Goal: Task Accomplishment & Management: Complete application form

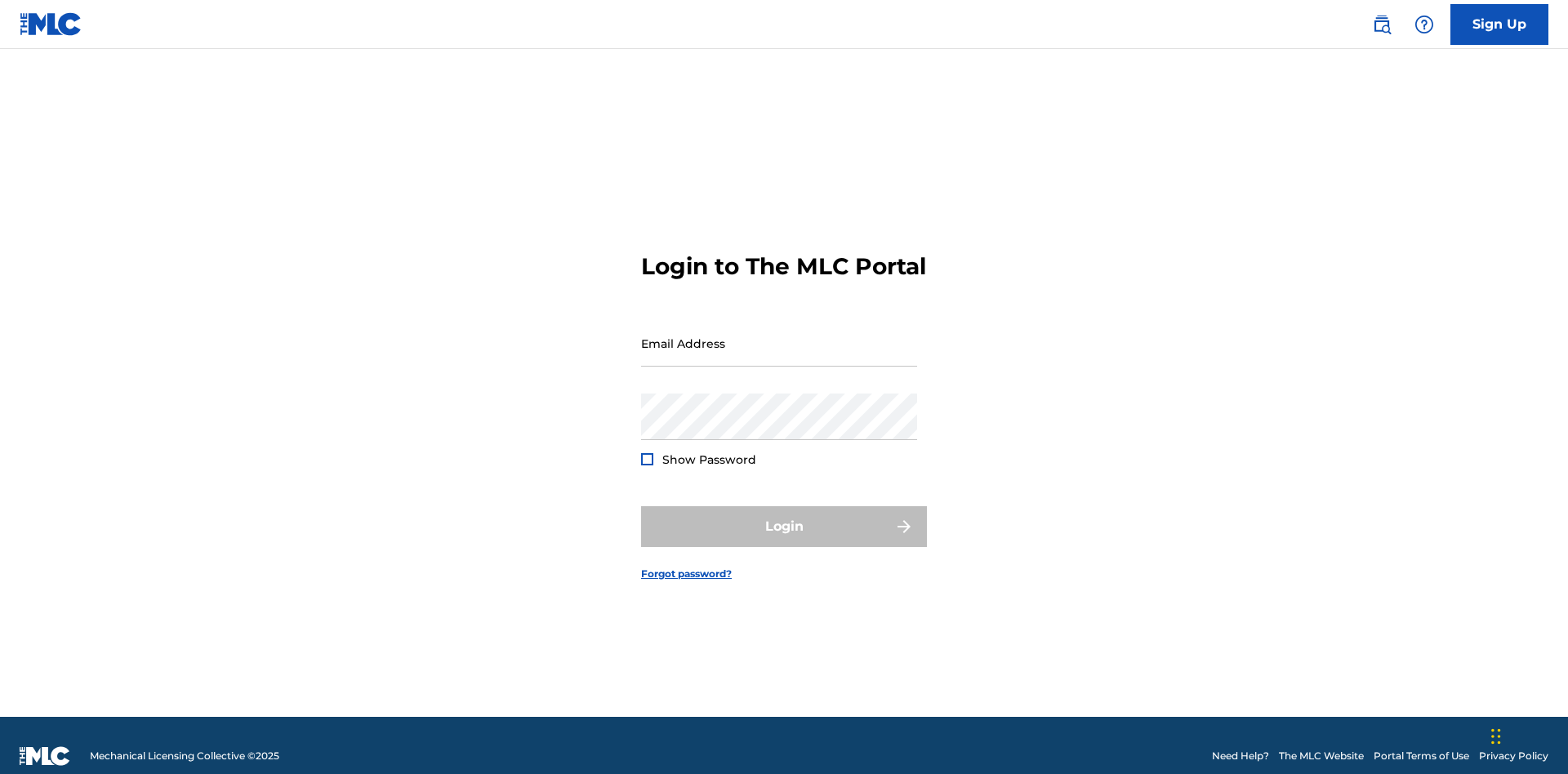
scroll to position [21, 0]
click at [1499, 24] on link "Sign Up" at bounding box center [1498, 24] width 98 height 41
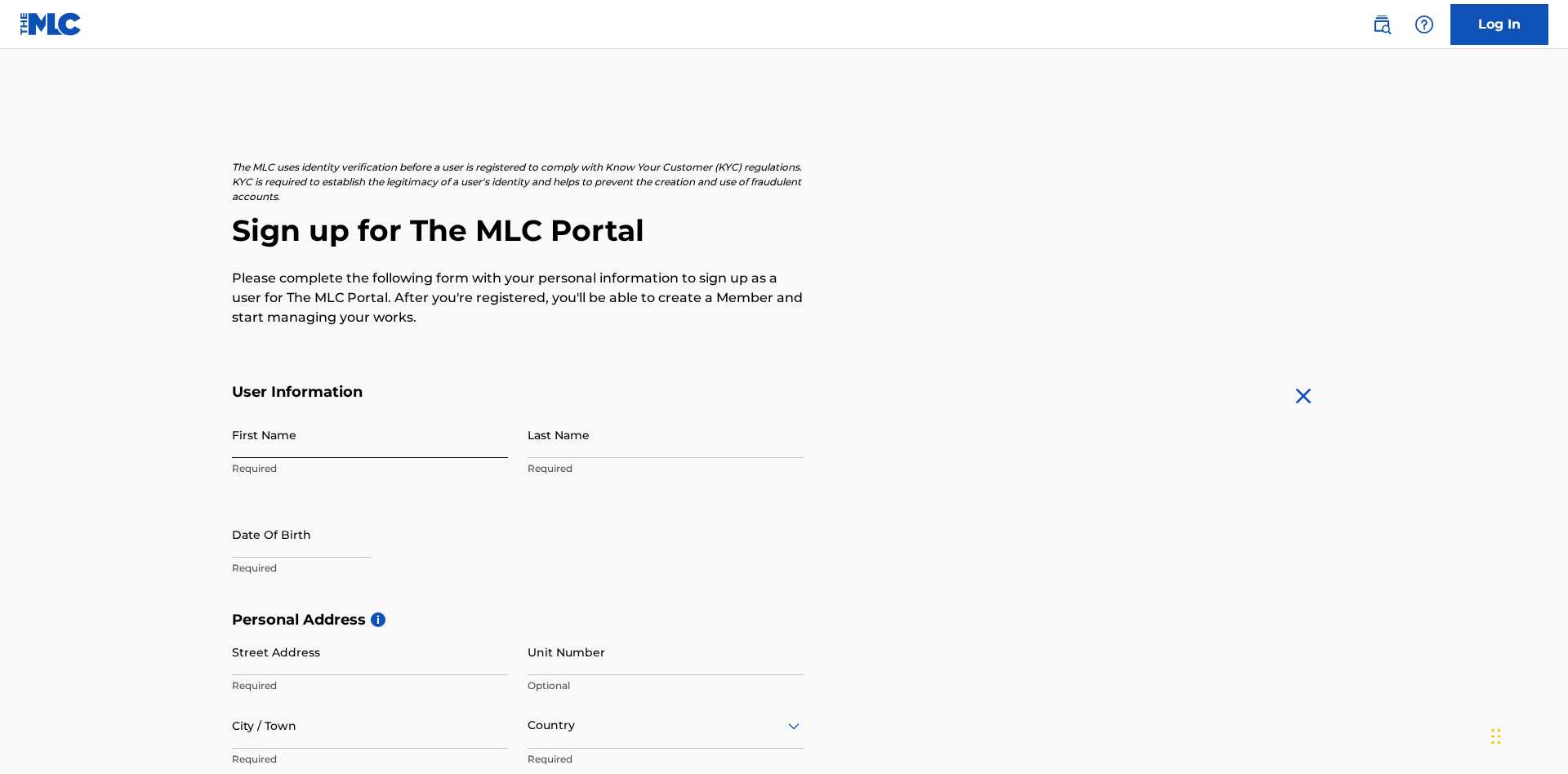
click at [370, 412] on input "First Name" at bounding box center [370, 435] width 276 height 47
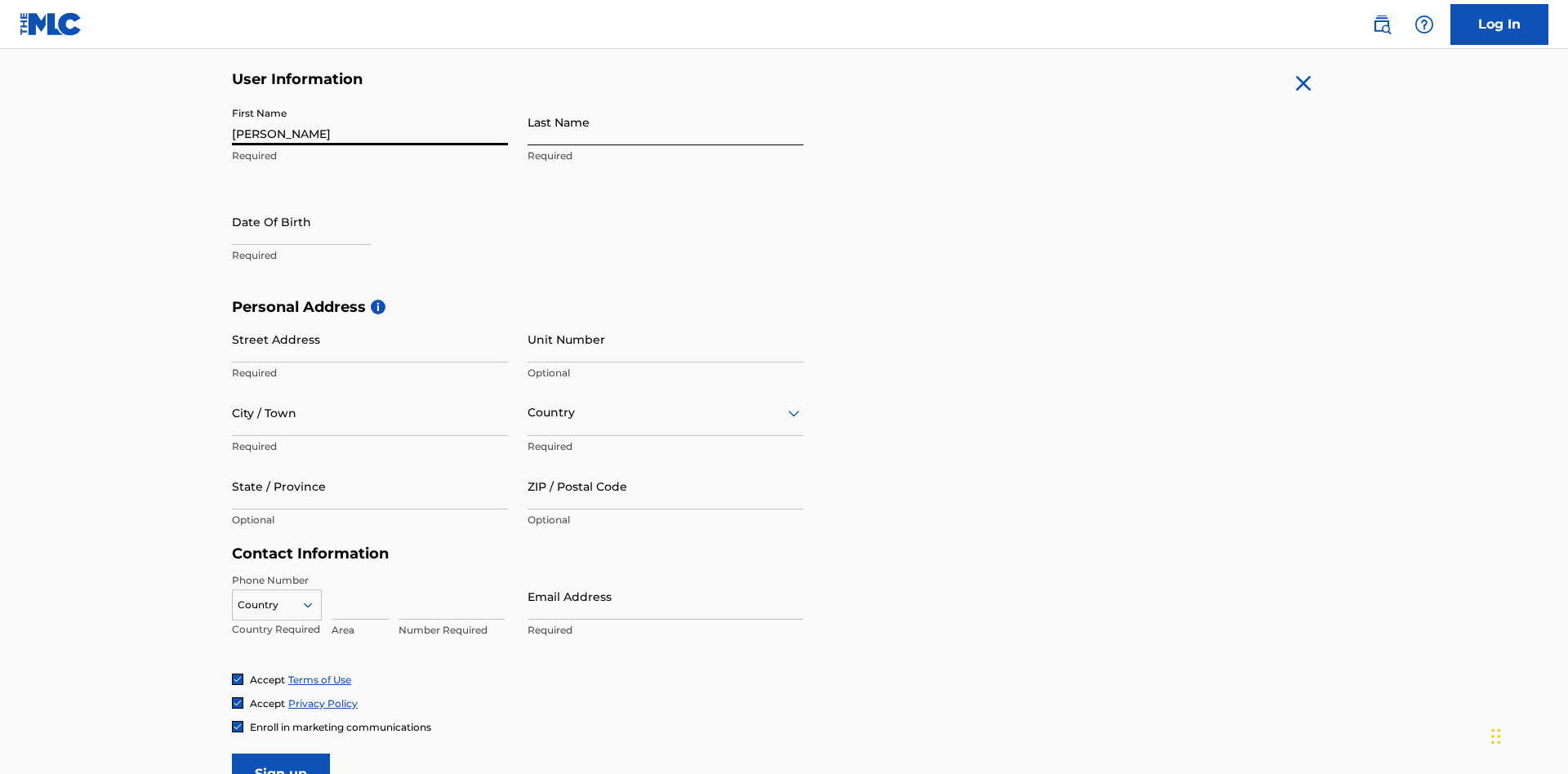
type input "Nicole"
click at [665, 122] on input "Last Name" at bounding box center [665, 122] width 276 height 47
type input "Ribble"
click at [314, 199] on input "text" at bounding box center [301, 221] width 139 height 47
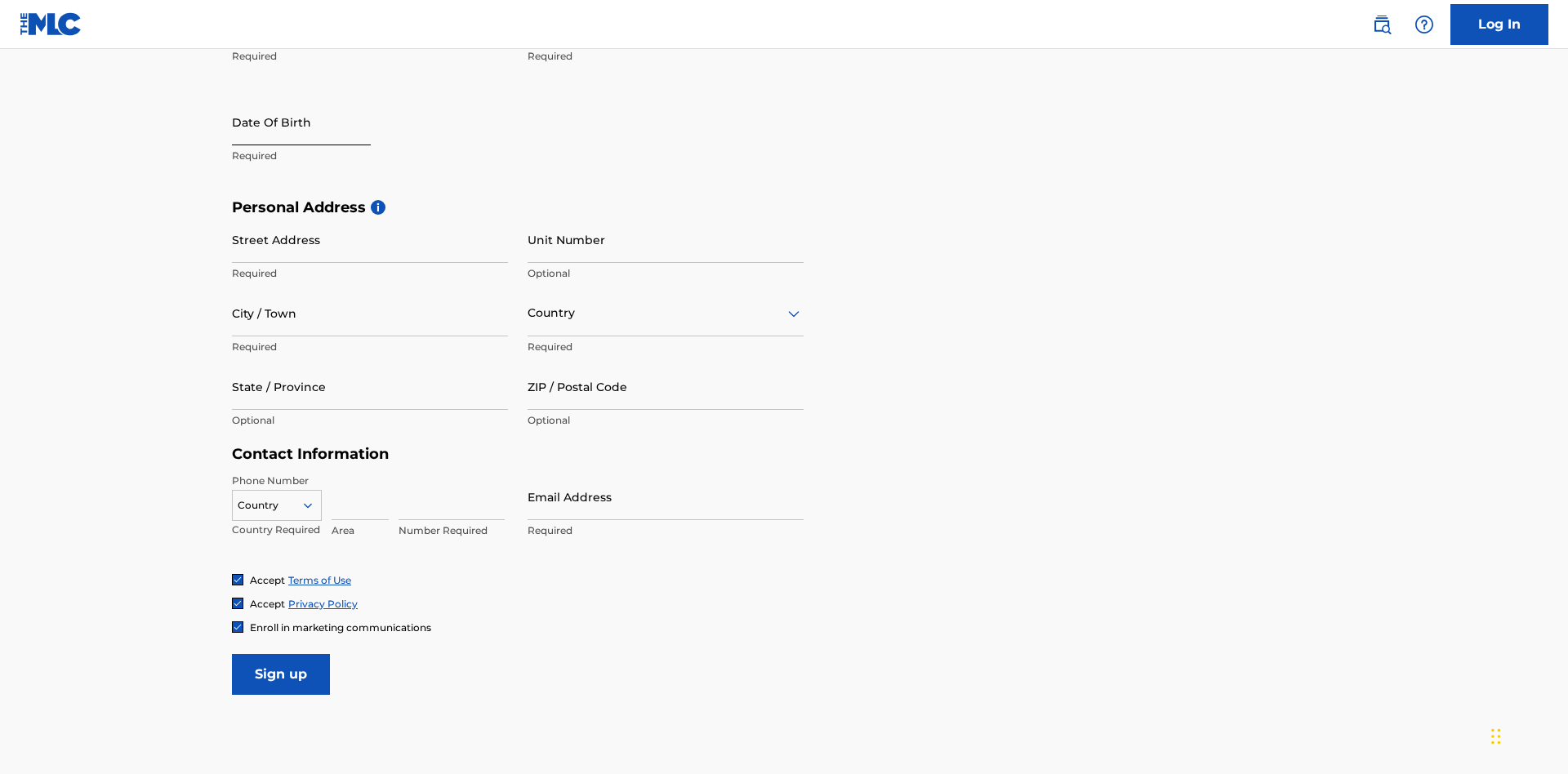
select select "8"
select select "2025"
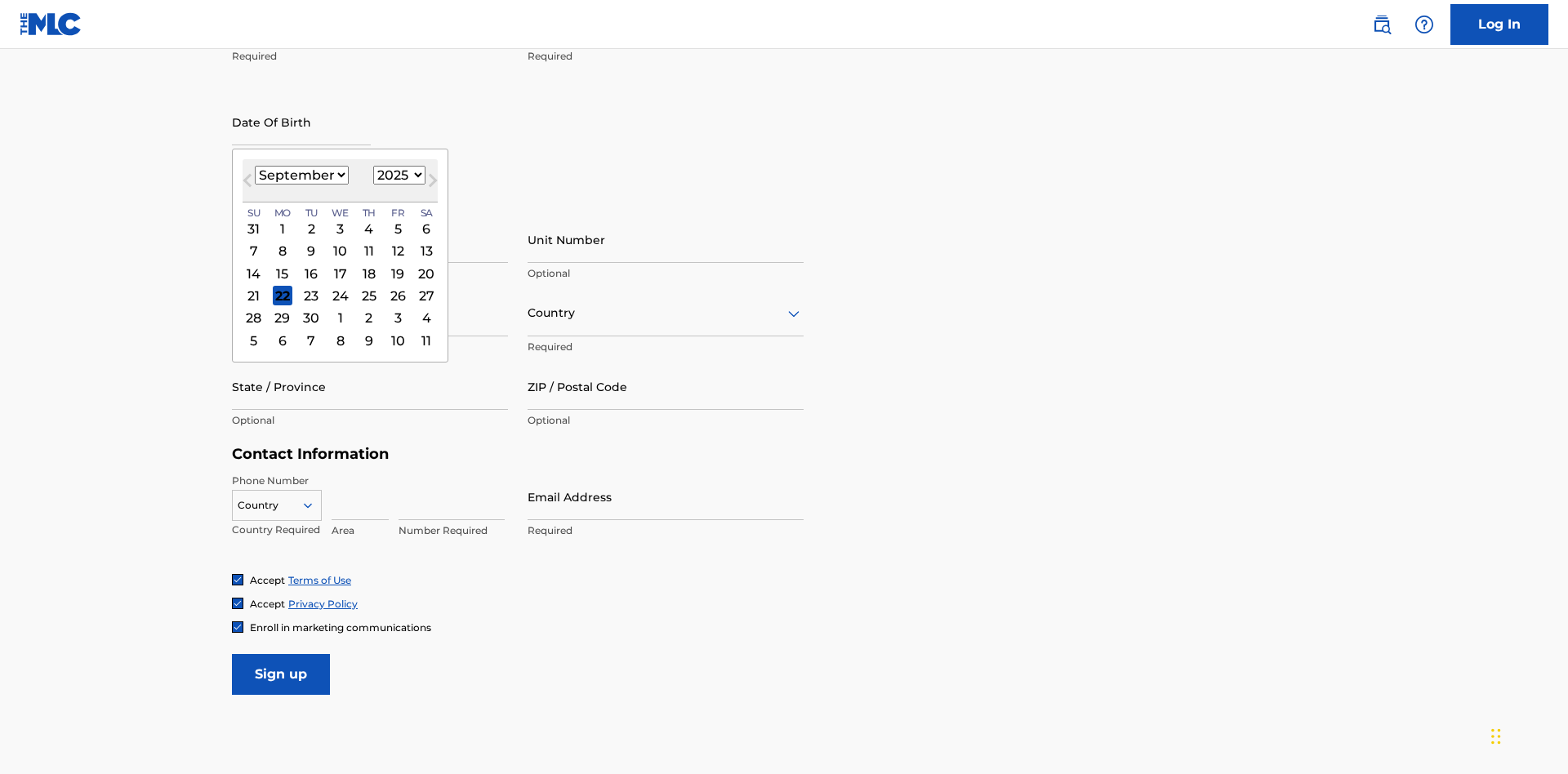
click at [300, 175] on select "January February March April May June July August September October November De…" at bounding box center [301, 175] width 94 height 19
select select "0"
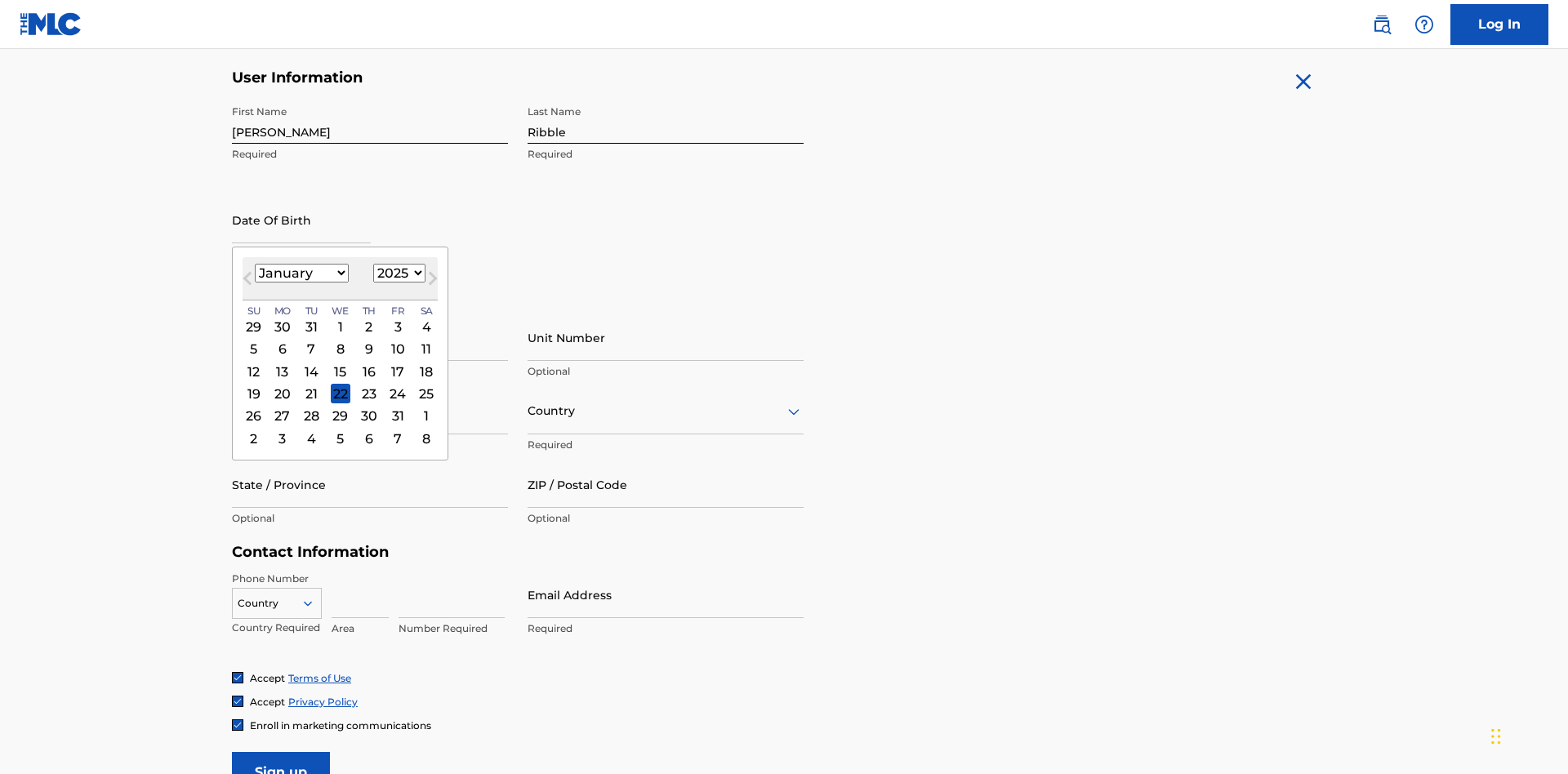
click at [397, 273] on select "1900 1901 1902 1903 1904 1905 1906 1907 1908 1909 1910 1911 1912 1913 1914 1915…" at bounding box center [399, 273] width 52 height 19
select select "1985"
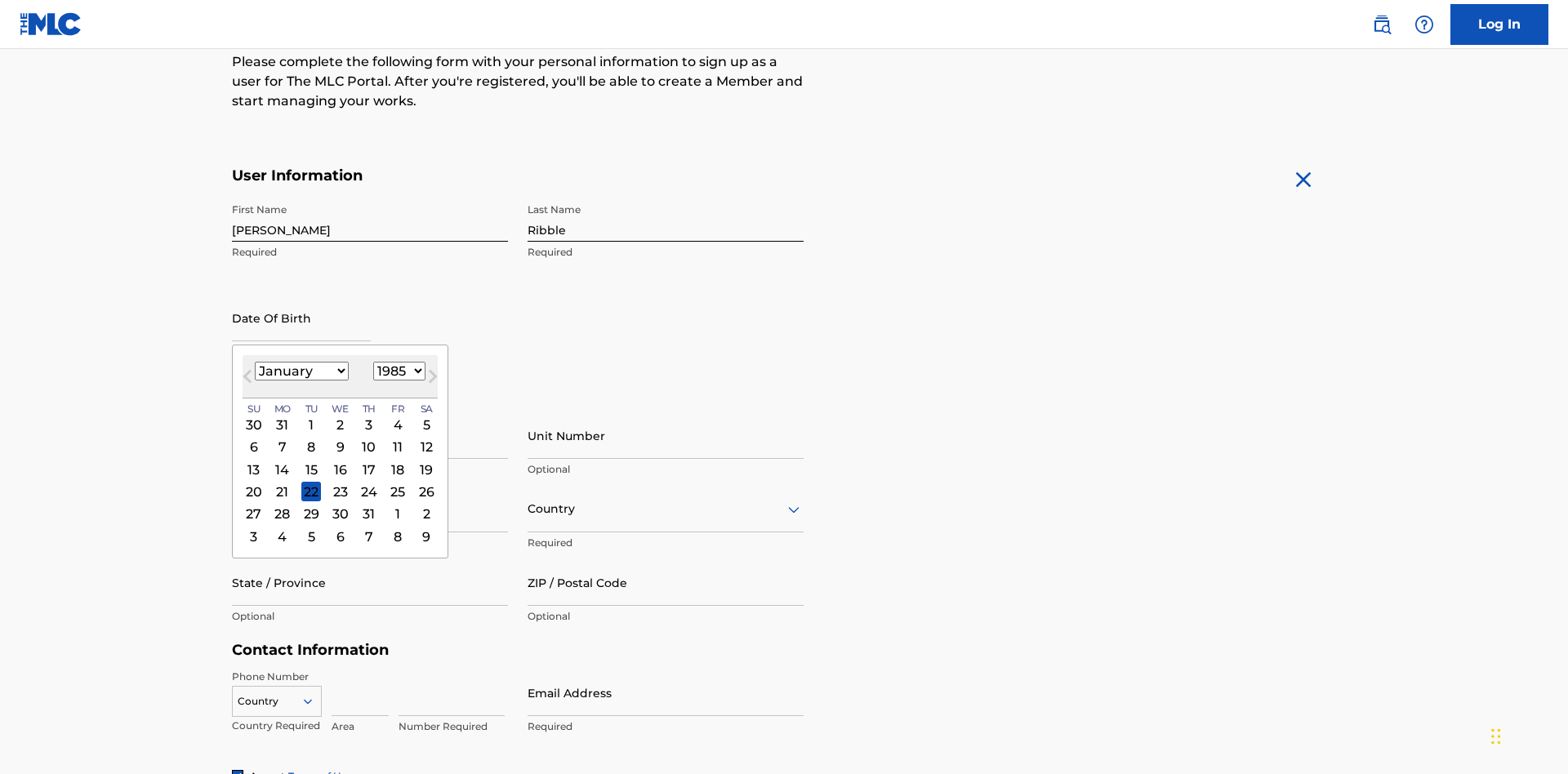
click at [397, 371] on select "1900 1901 1902 1903 1904 1905 1906 1907 1908 1909 1910 1911 1912 1913 1914 1915…" at bounding box center [399, 371] width 52 height 19
click at [310, 437] on div "8" at bounding box center [310, 446] width 19 height 19
type input "January 8 1985"
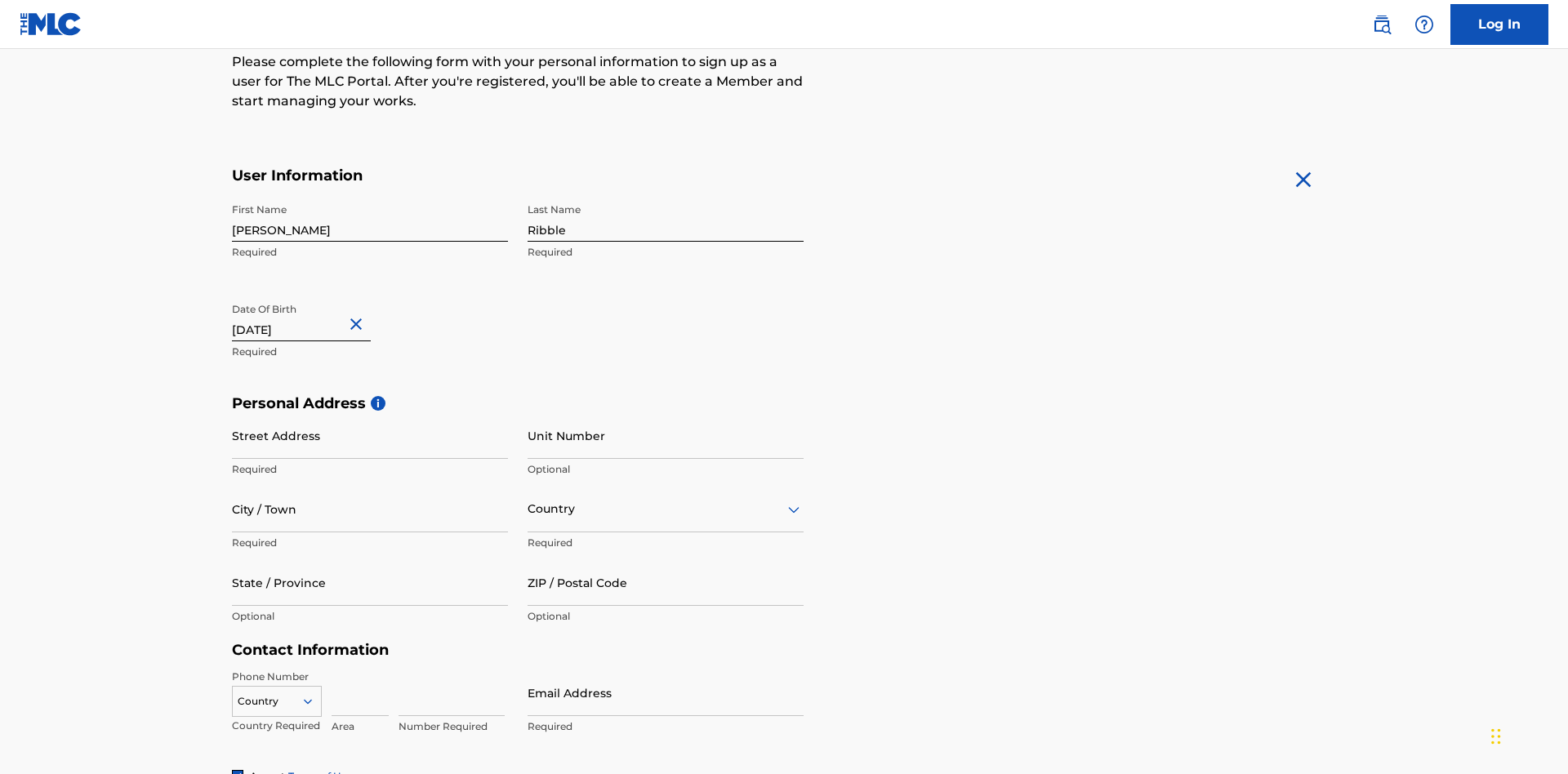
scroll to position [503, 0]
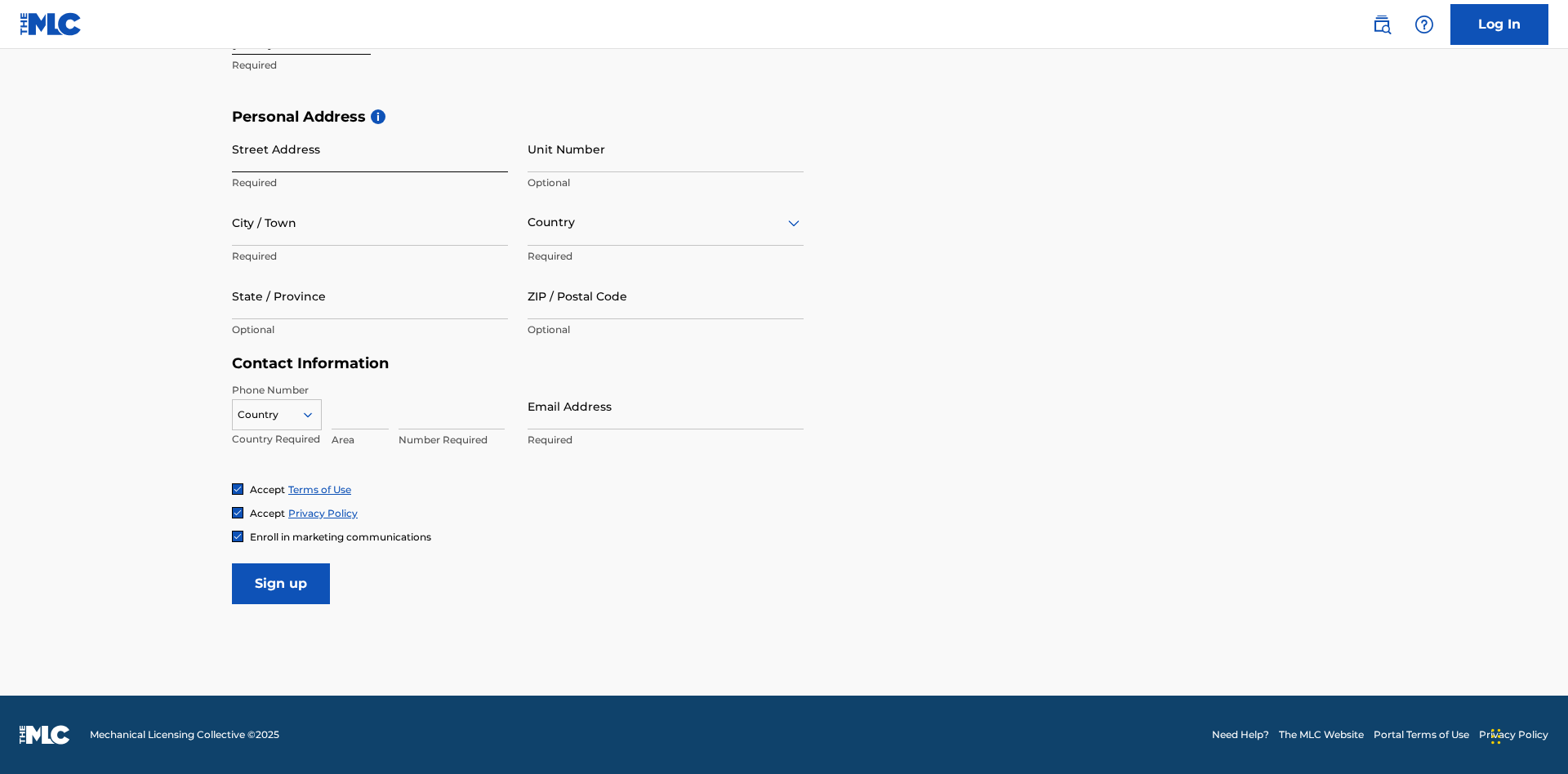
click at [370, 148] on input "Street Address" at bounding box center [370, 148] width 276 height 47
type input "9909 Elks Run Rd"
click at [370, 222] on input "City / Town" at bounding box center [370, 222] width 276 height 47
type input "Roseville"
click at [528, 222] on input "text" at bounding box center [529, 222] width 4 height 17
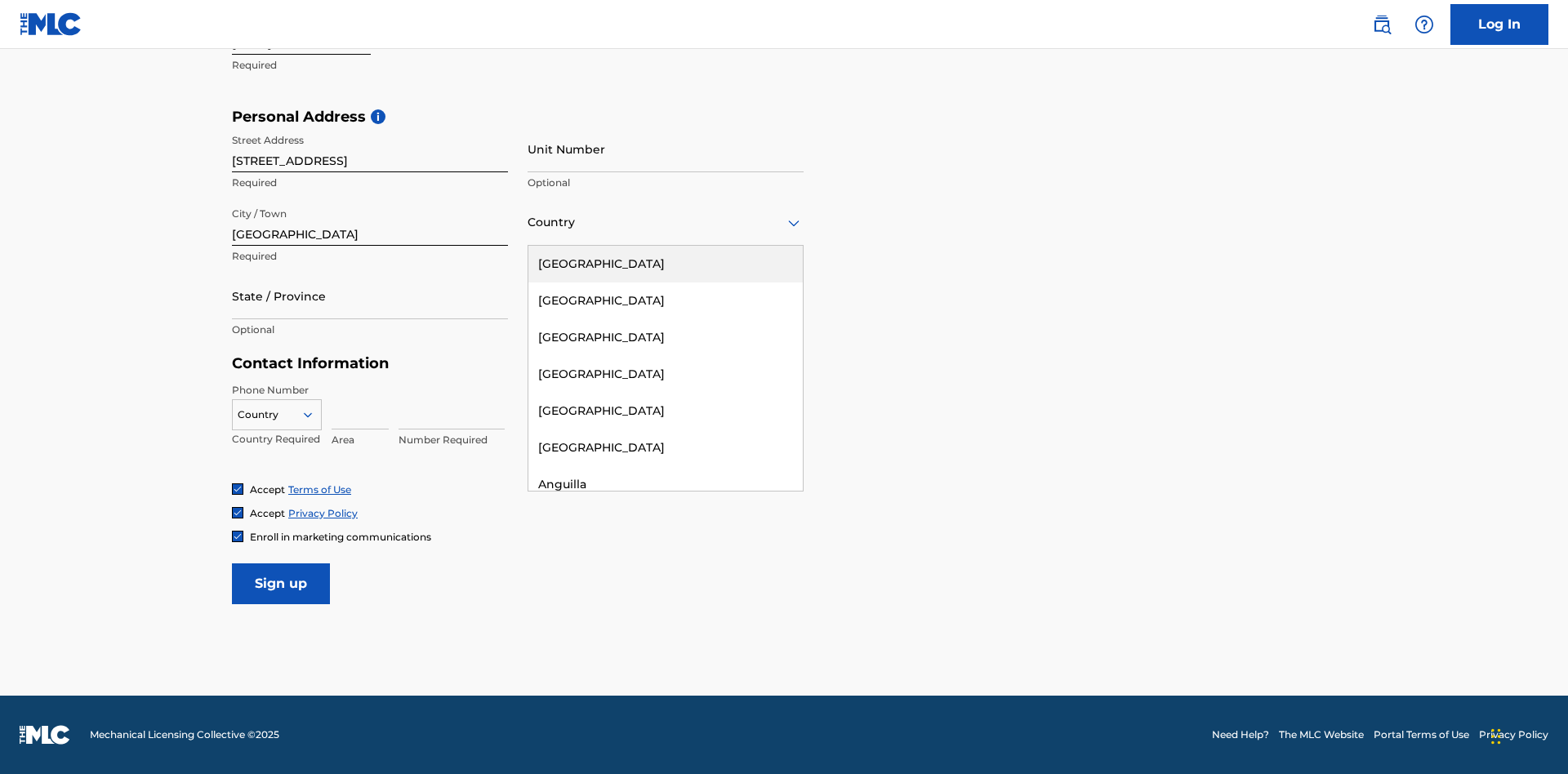
click at [665, 263] on div "United States" at bounding box center [665, 264] width 275 height 37
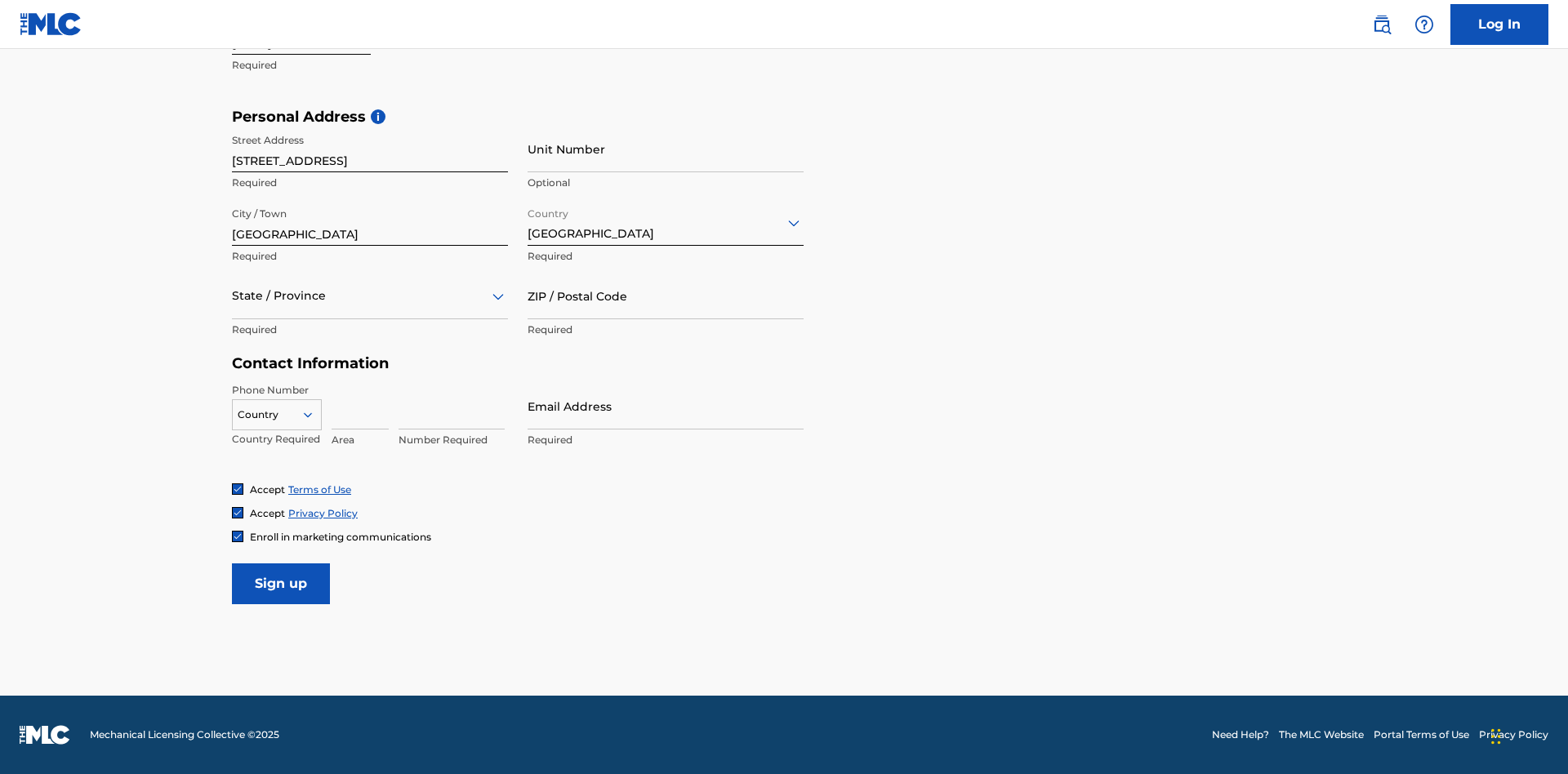
click at [370, 296] on div at bounding box center [370, 296] width 276 height 20
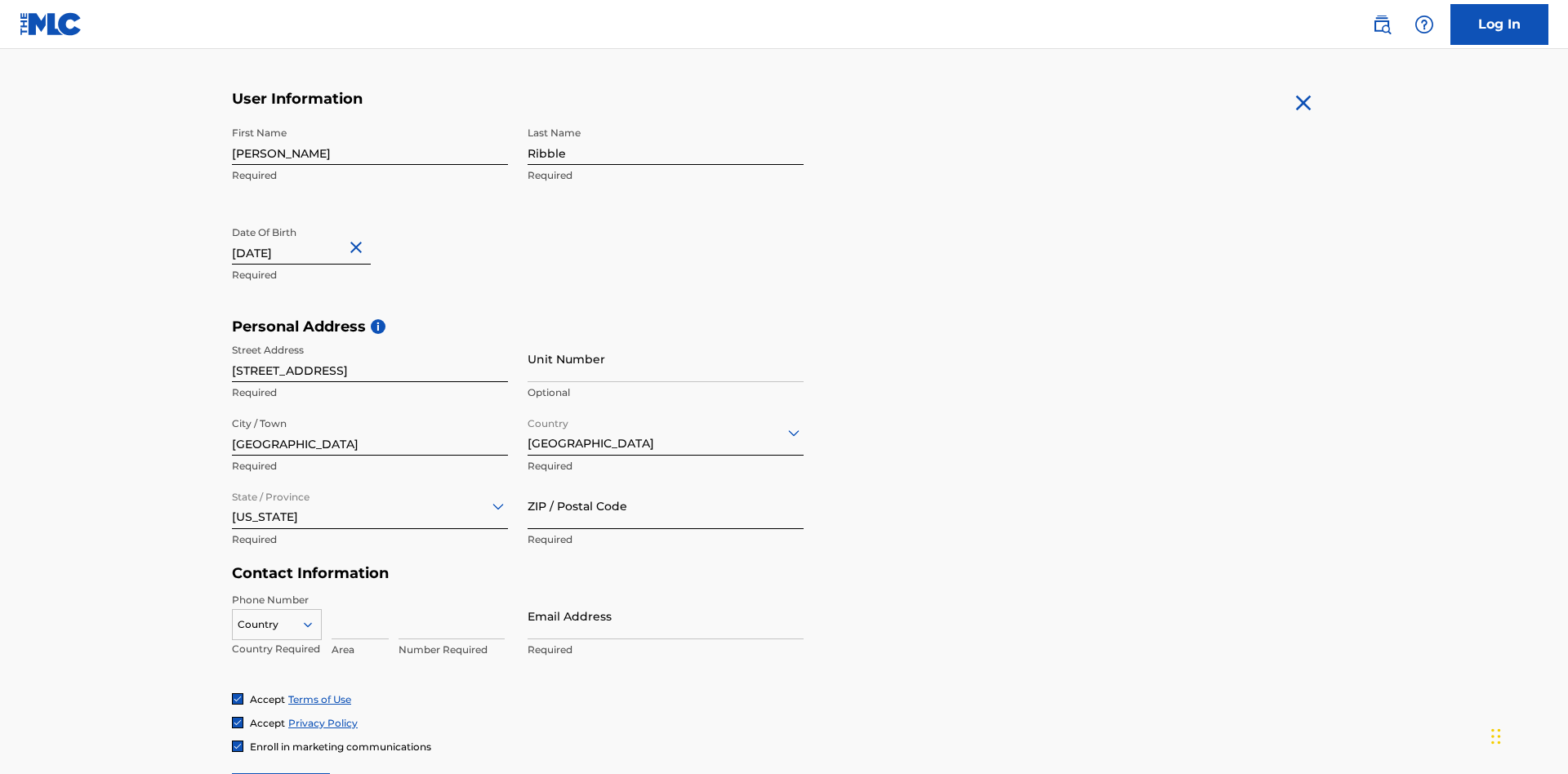
click at [665, 482] on input "ZIP / Postal Code" at bounding box center [665, 505] width 276 height 47
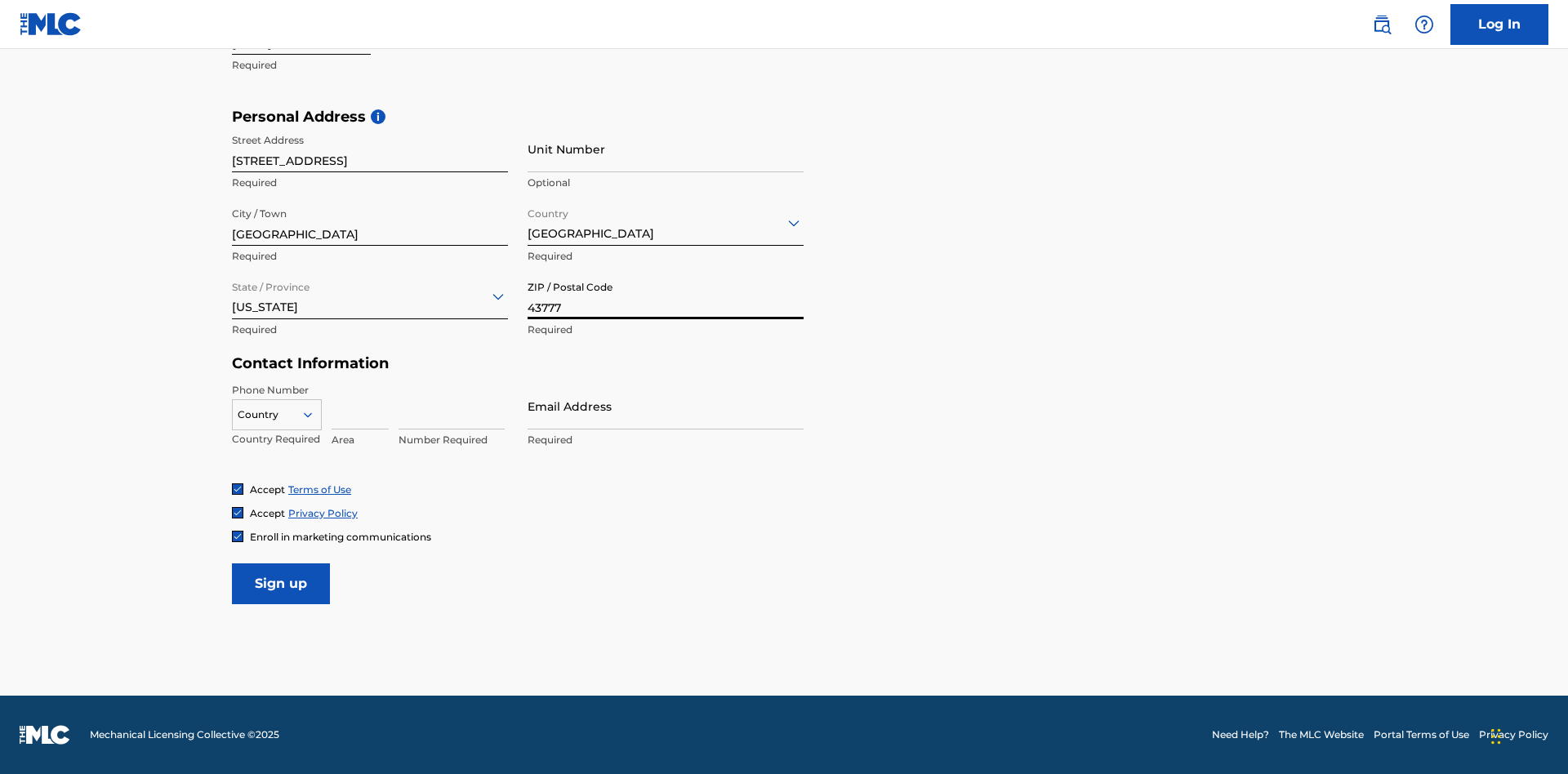
type input "43777"
click at [314, 414] on icon at bounding box center [308, 414] width 15 height 15
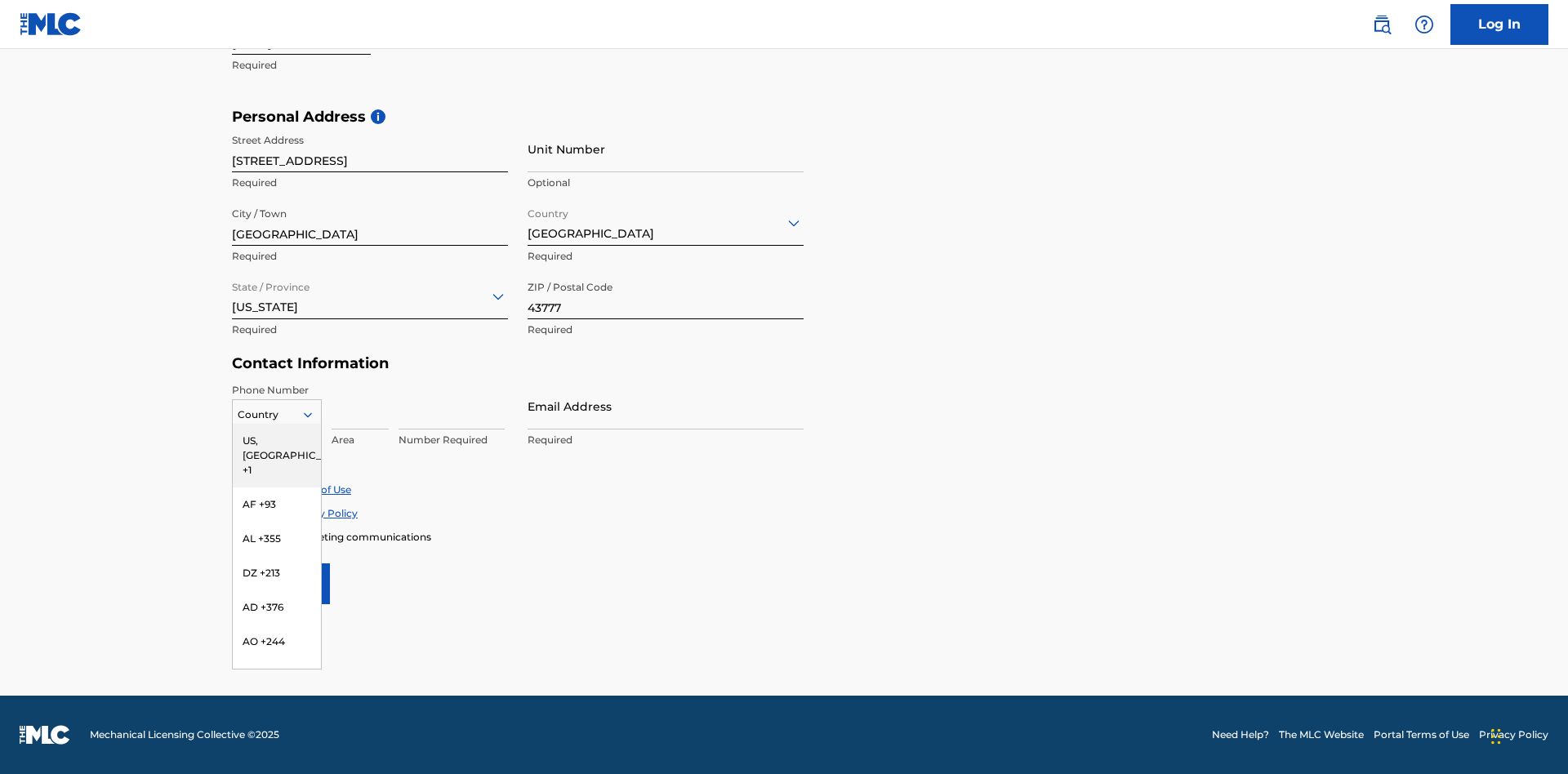
click at [276, 440] on div "US, CA +1" at bounding box center [276, 456] width 88 height 64
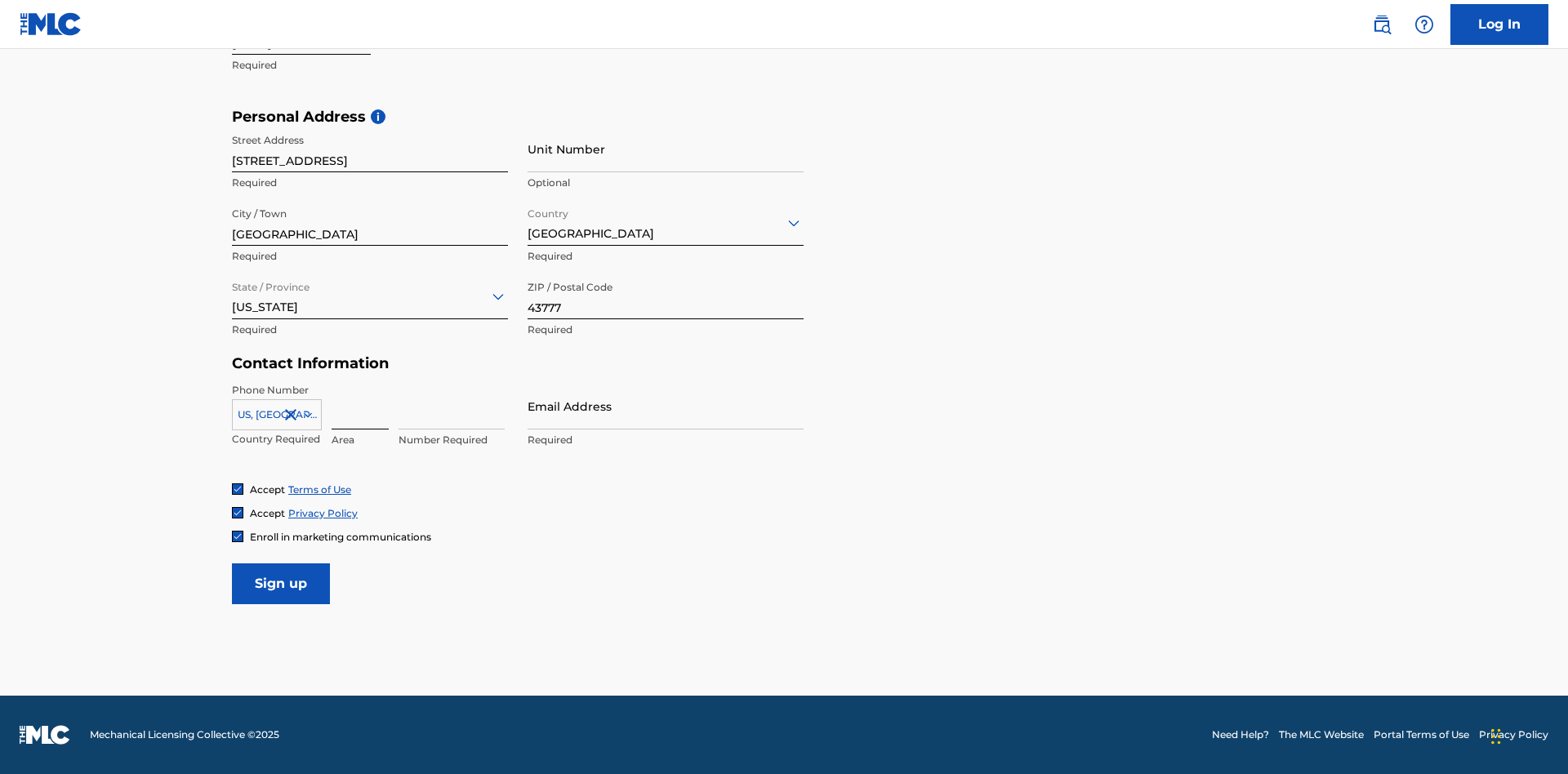
click at [360, 405] on input at bounding box center [360, 405] width 57 height 47
type input "740"
click at [451, 405] on input at bounding box center [451, 405] width 106 height 47
type input "8086351"
click at [665, 405] on input "Email Address" at bounding box center [665, 405] width 276 height 47
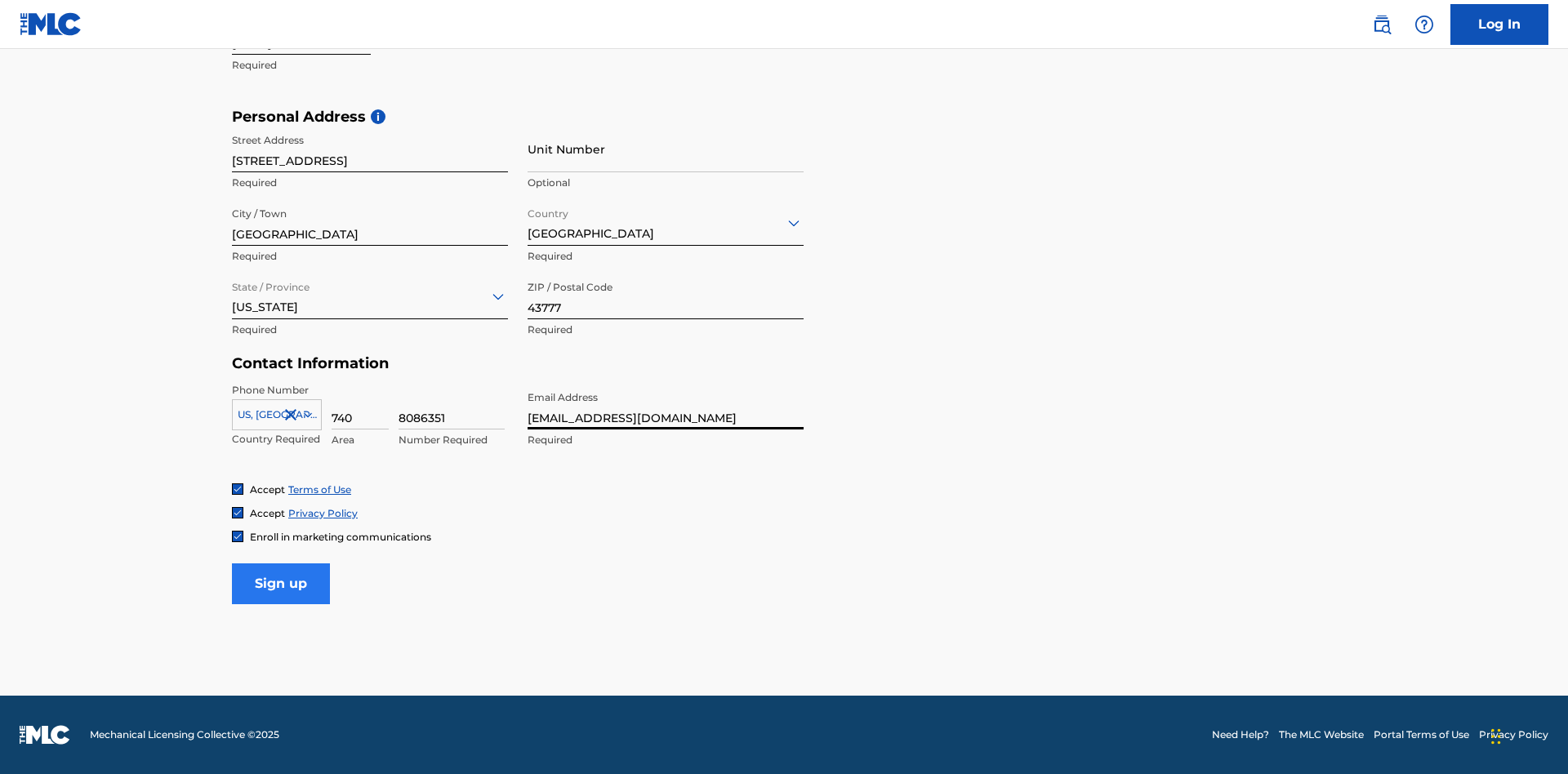
type input "[EMAIL_ADDRESS][DOMAIN_NAME]"
click at [281, 583] on input "Sign up" at bounding box center [280, 584] width 98 height 41
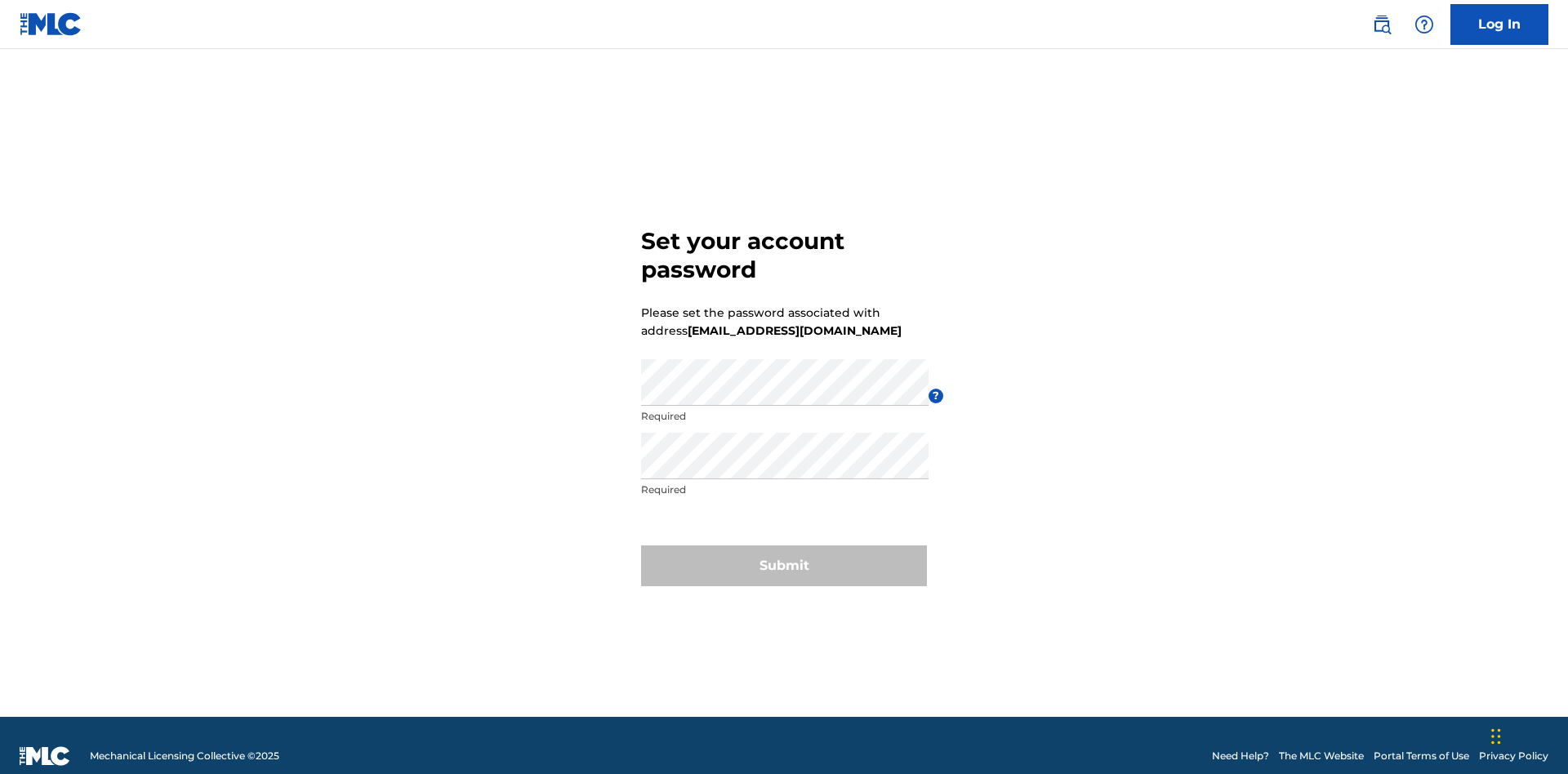
scroll to position [21, 0]
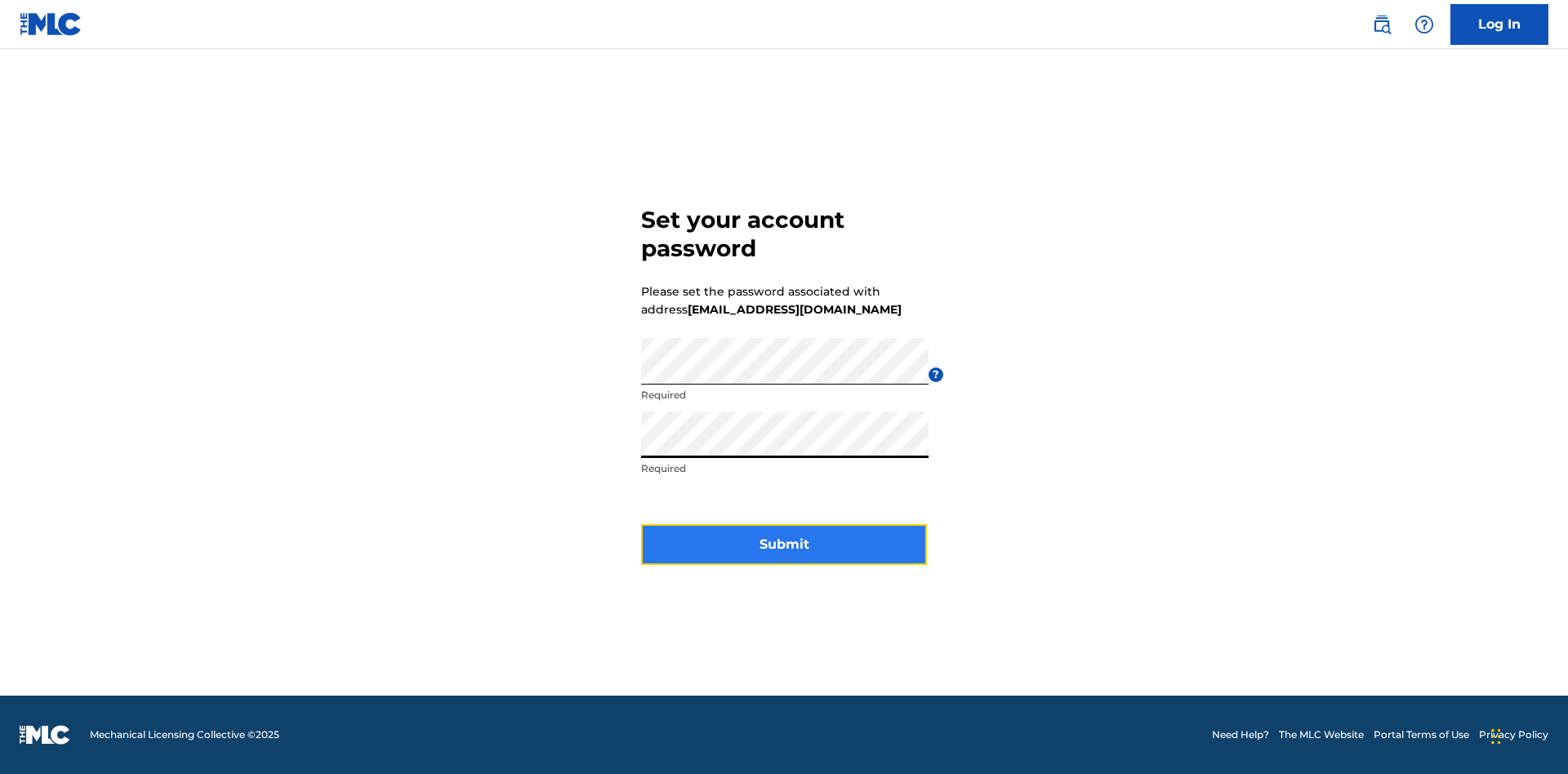
click at [784, 554] on button "Submit" at bounding box center [784, 544] width 286 height 41
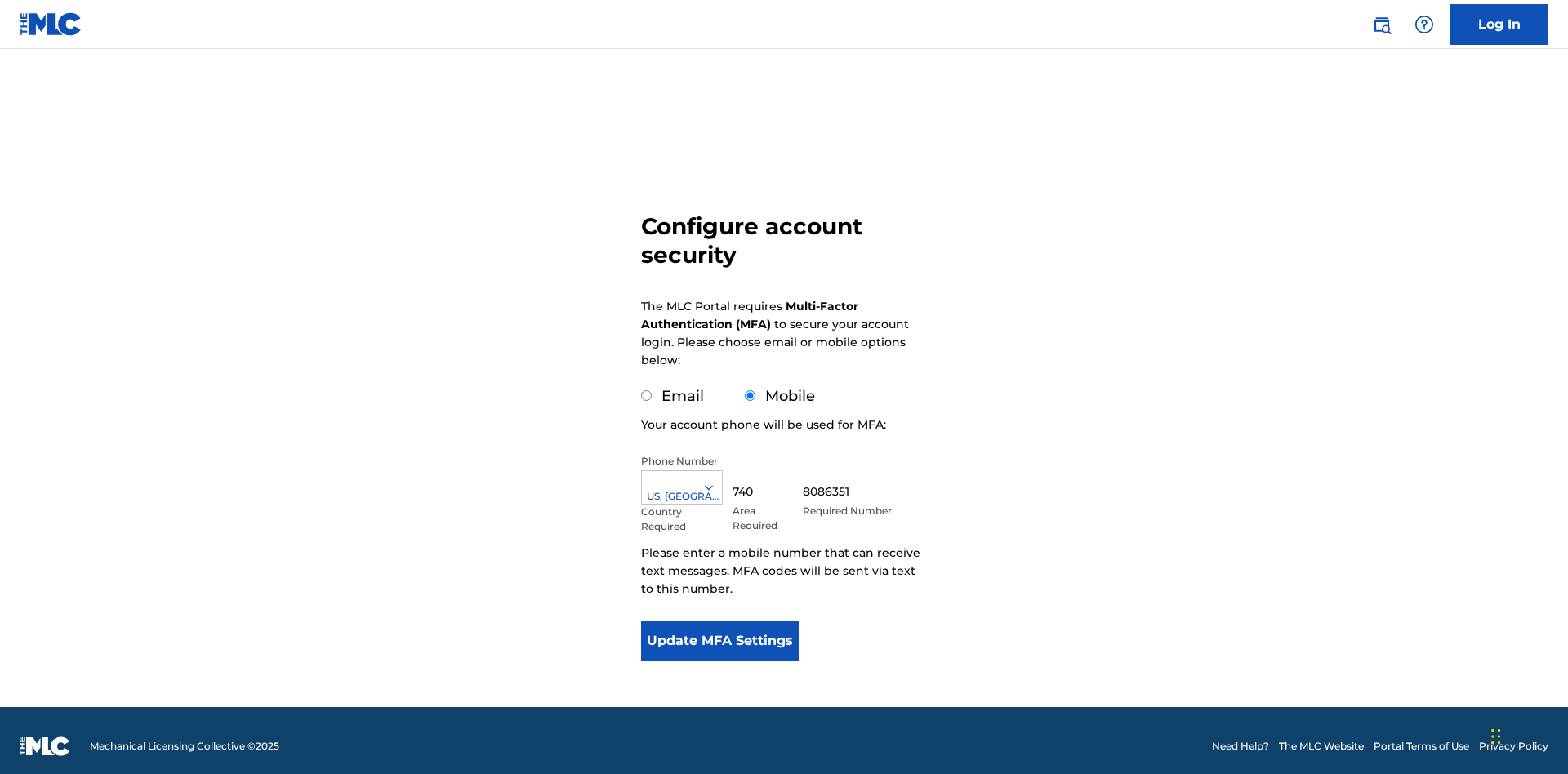
click at [647, 390] on input "Email" at bounding box center [646, 395] width 11 height 11
radio input "true"
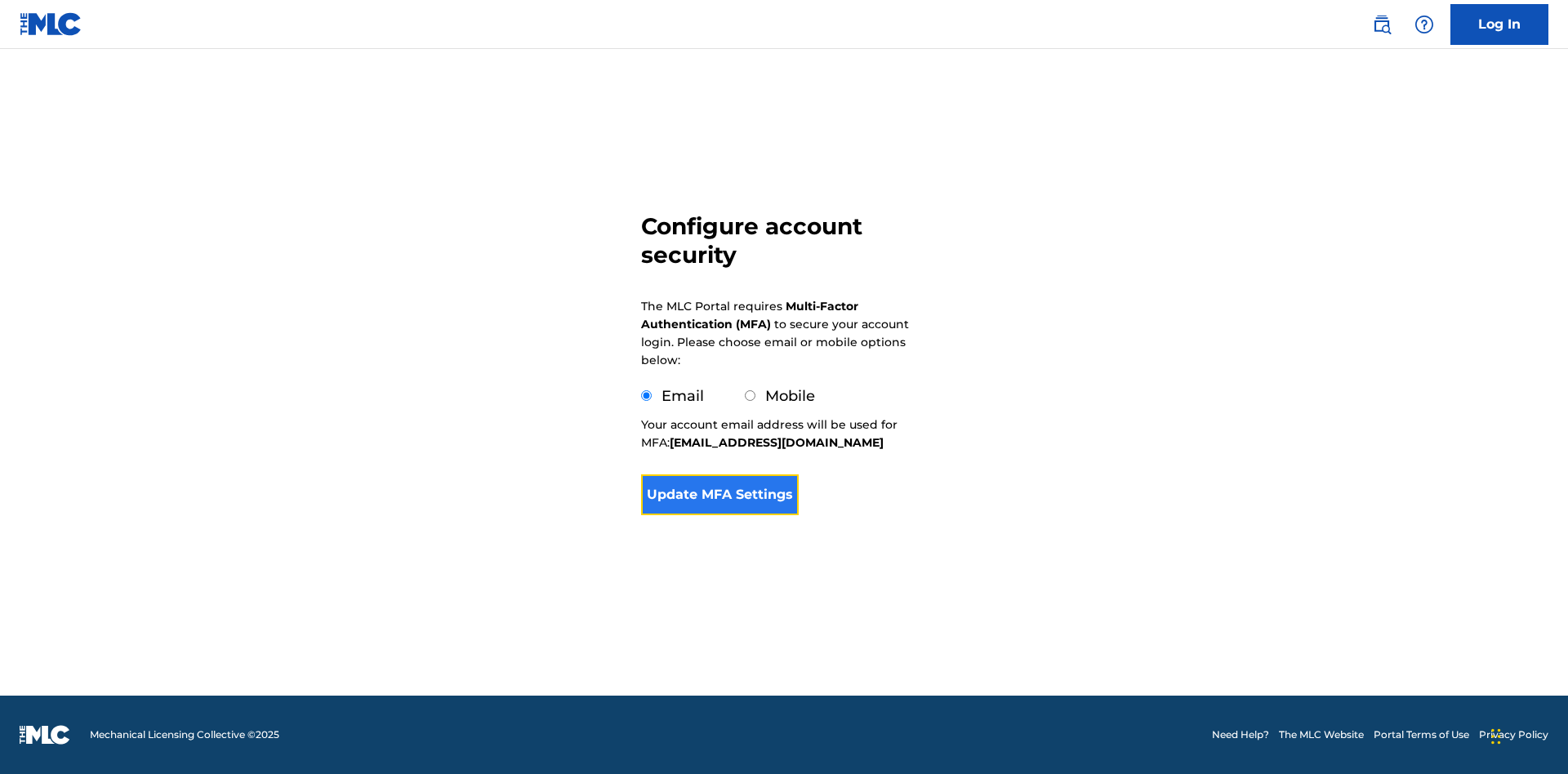
click at [719, 500] on button "Update MFA Settings" at bounding box center [719, 494] width 157 height 41
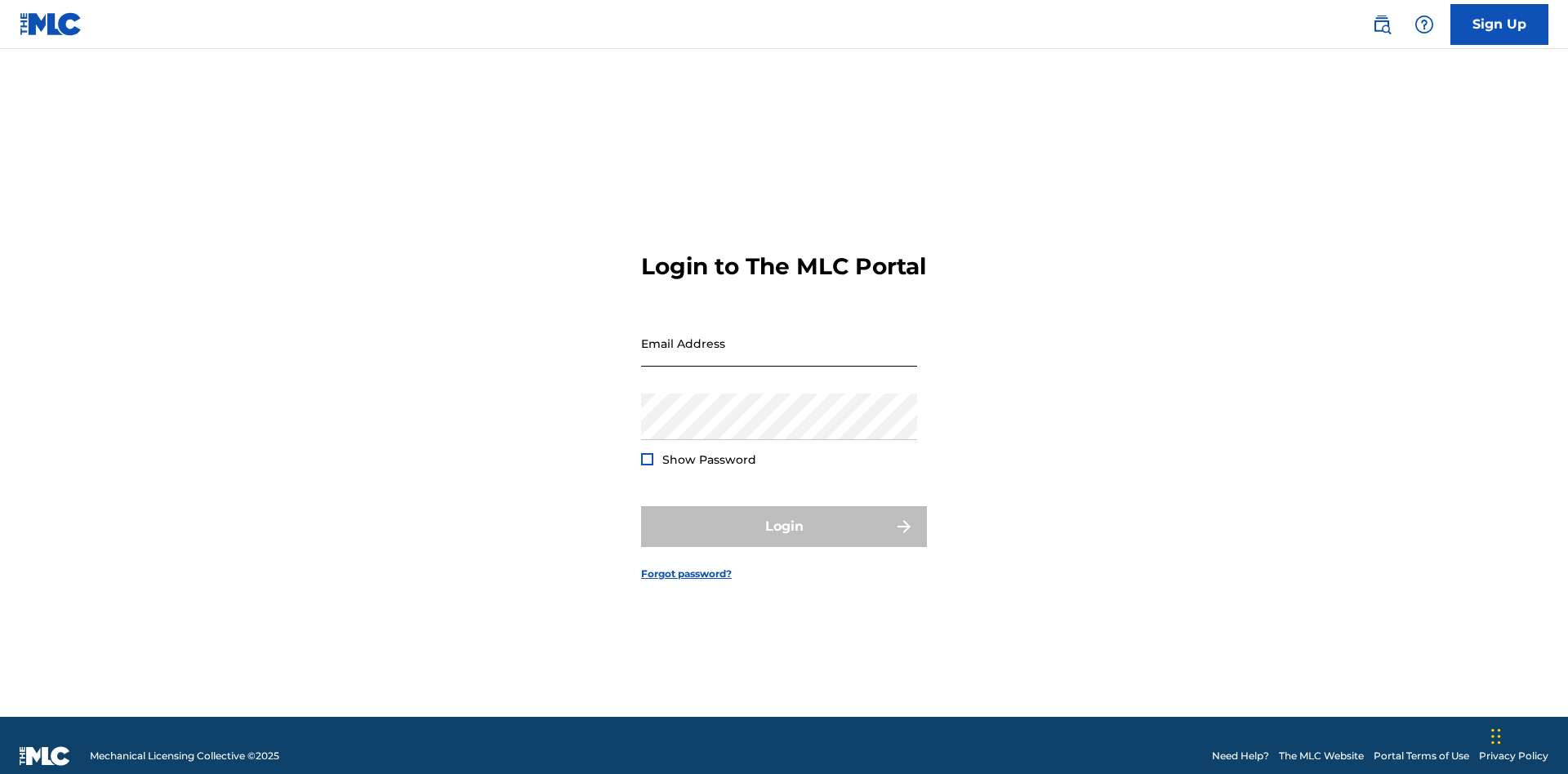
click at [779, 336] on input "Email Address" at bounding box center [779, 343] width 276 height 47
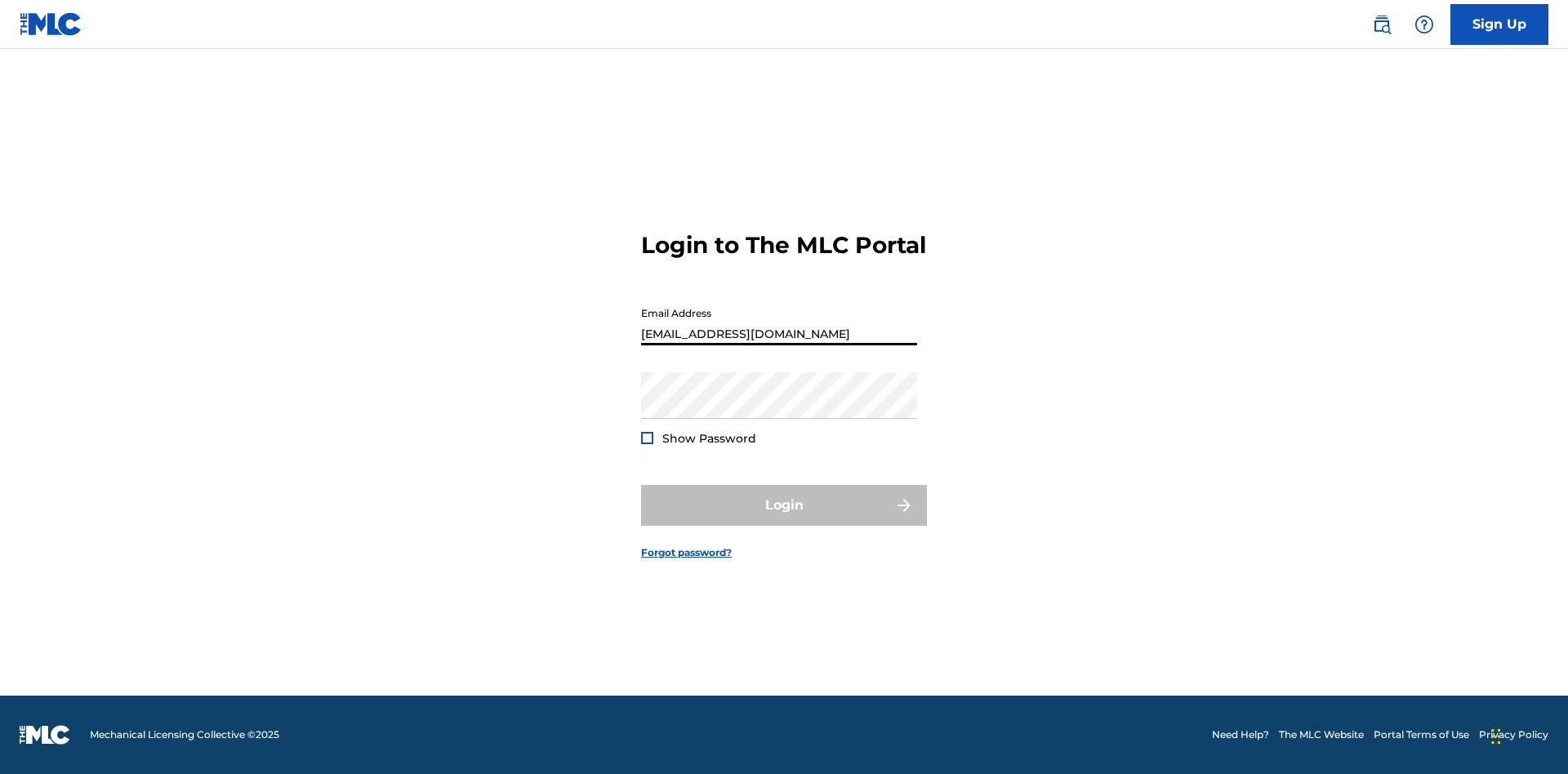
type input "[EMAIL_ADDRESS][DOMAIN_NAME]"
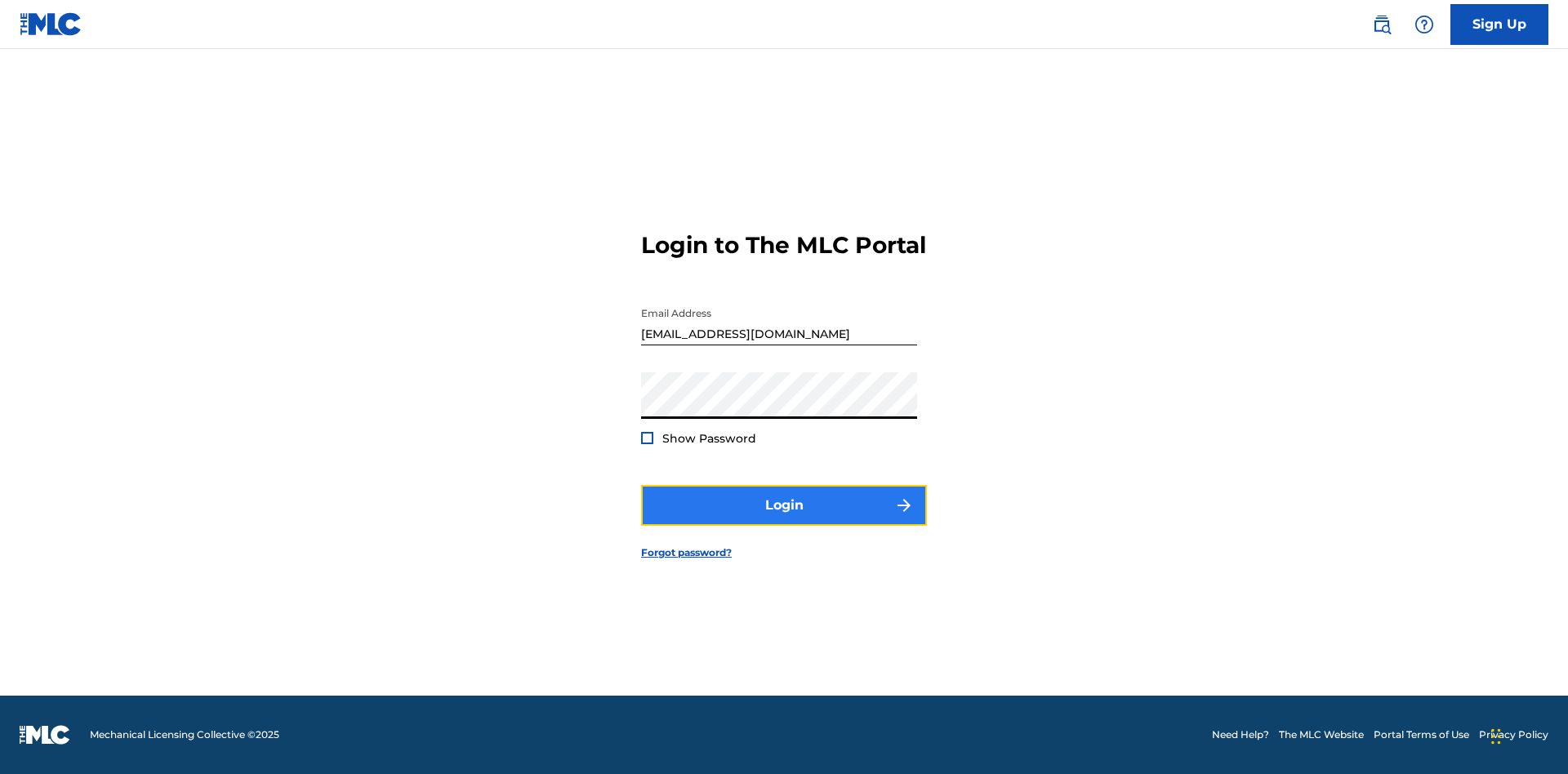
click at [784, 519] on button "Login" at bounding box center [784, 505] width 286 height 41
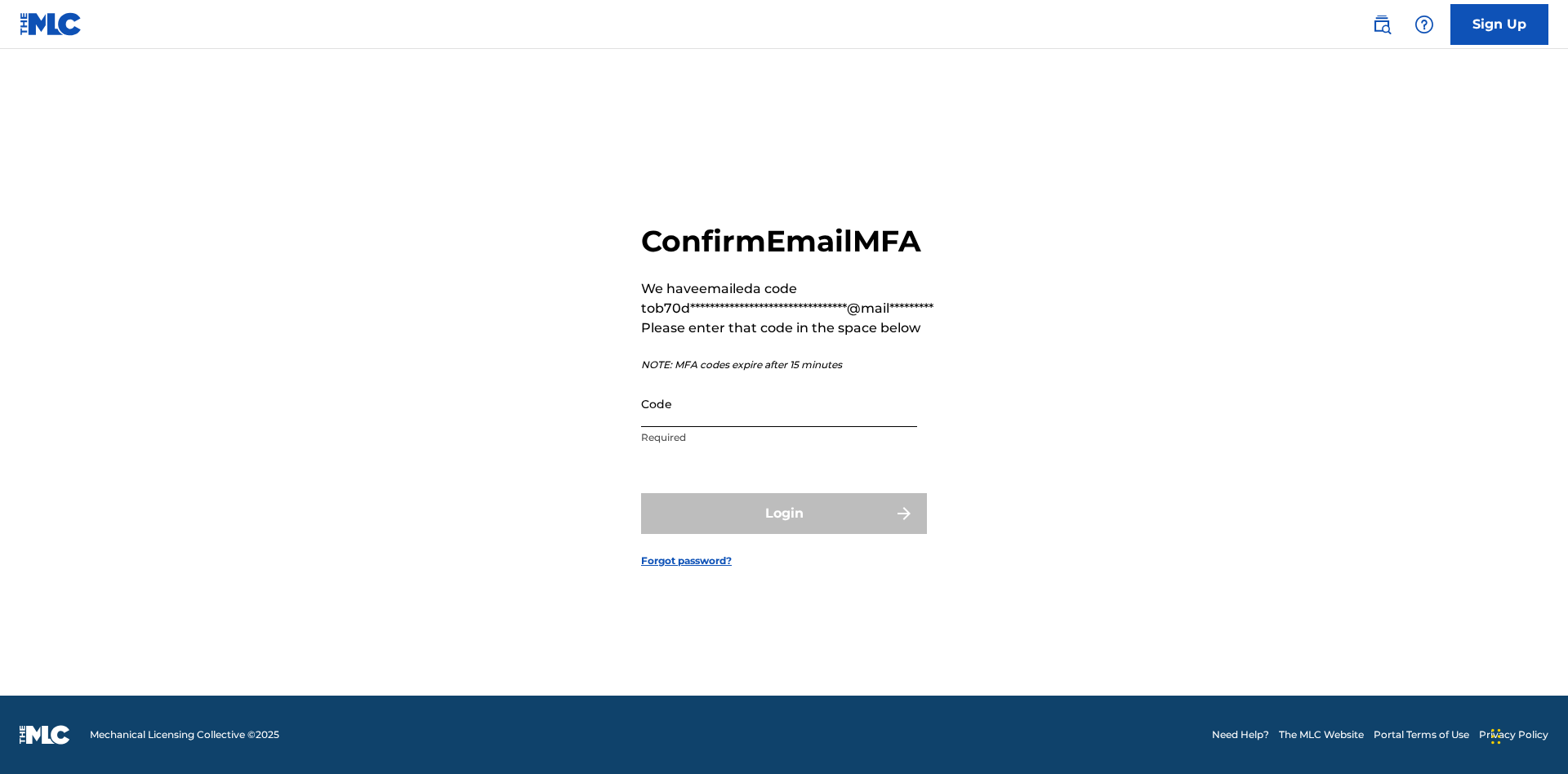
click at [779, 403] on input "Code" at bounding box center [779, 403] width 276 height 47
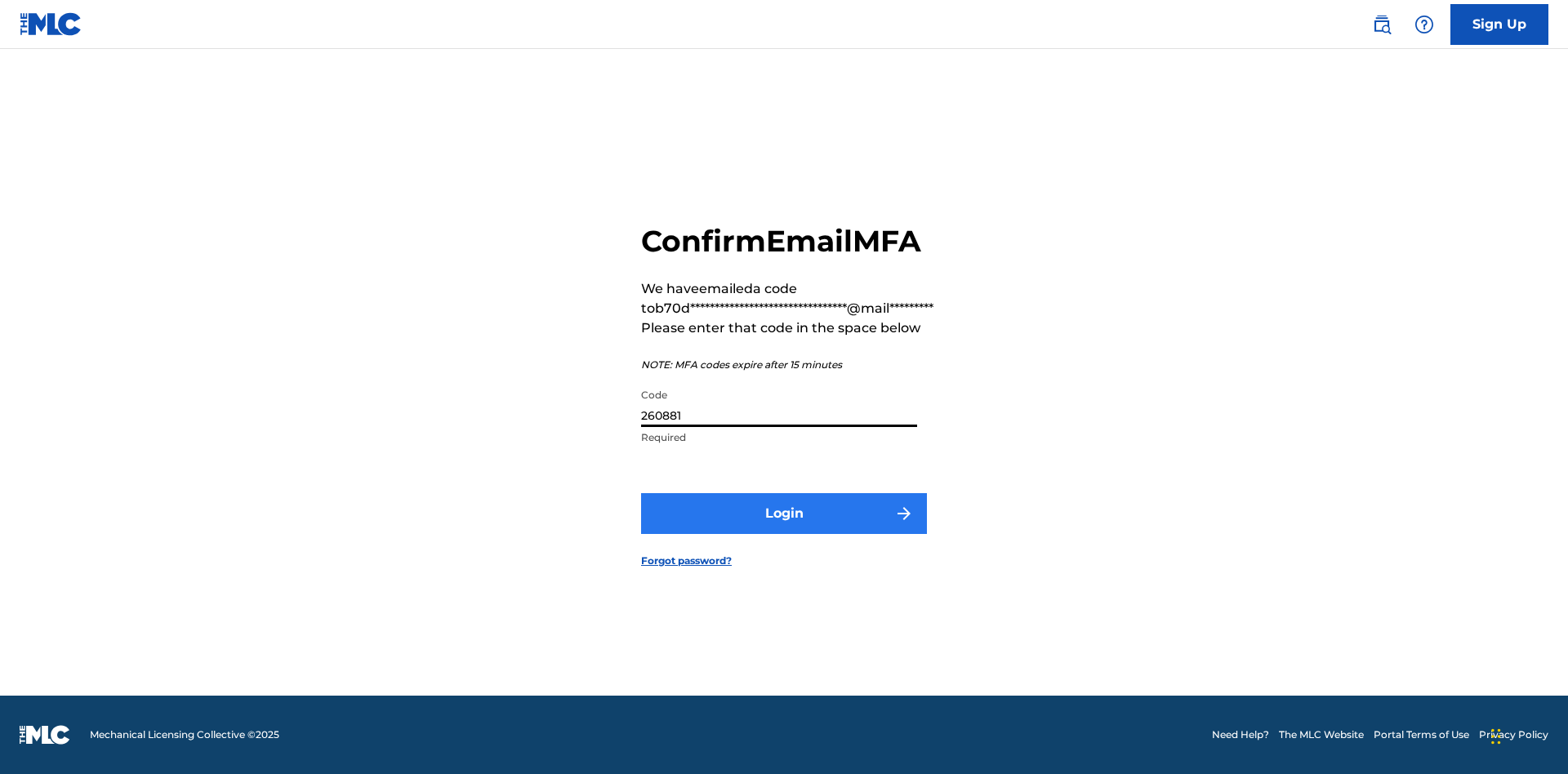
type input "260881"
click at [784, 512] on button "Login" at bounding box center [784, 513] width 286 height 41
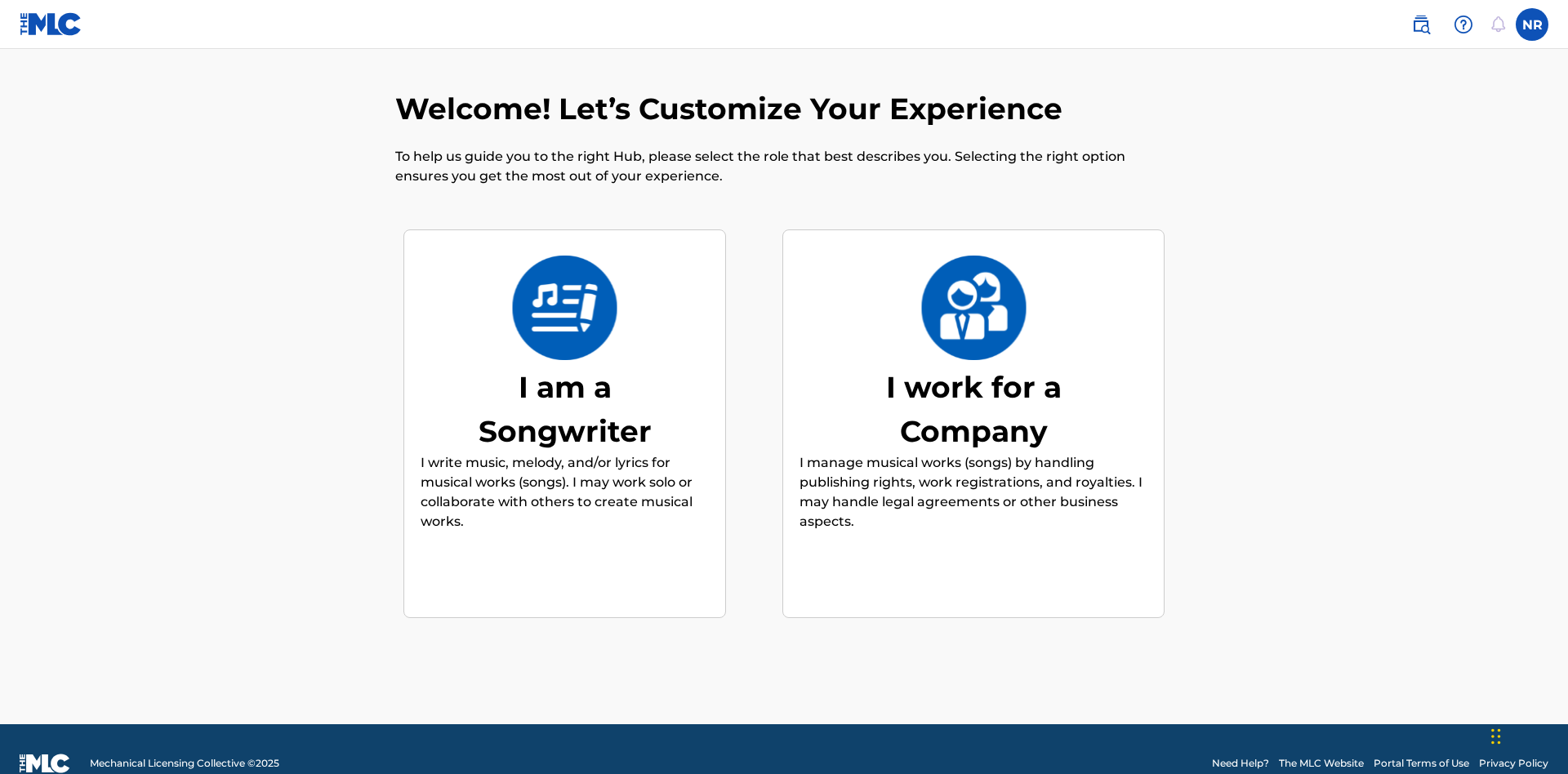
click at [564, 380] on div "I am a Songwriter" at bounding box center [566, 409] width 245 height 88
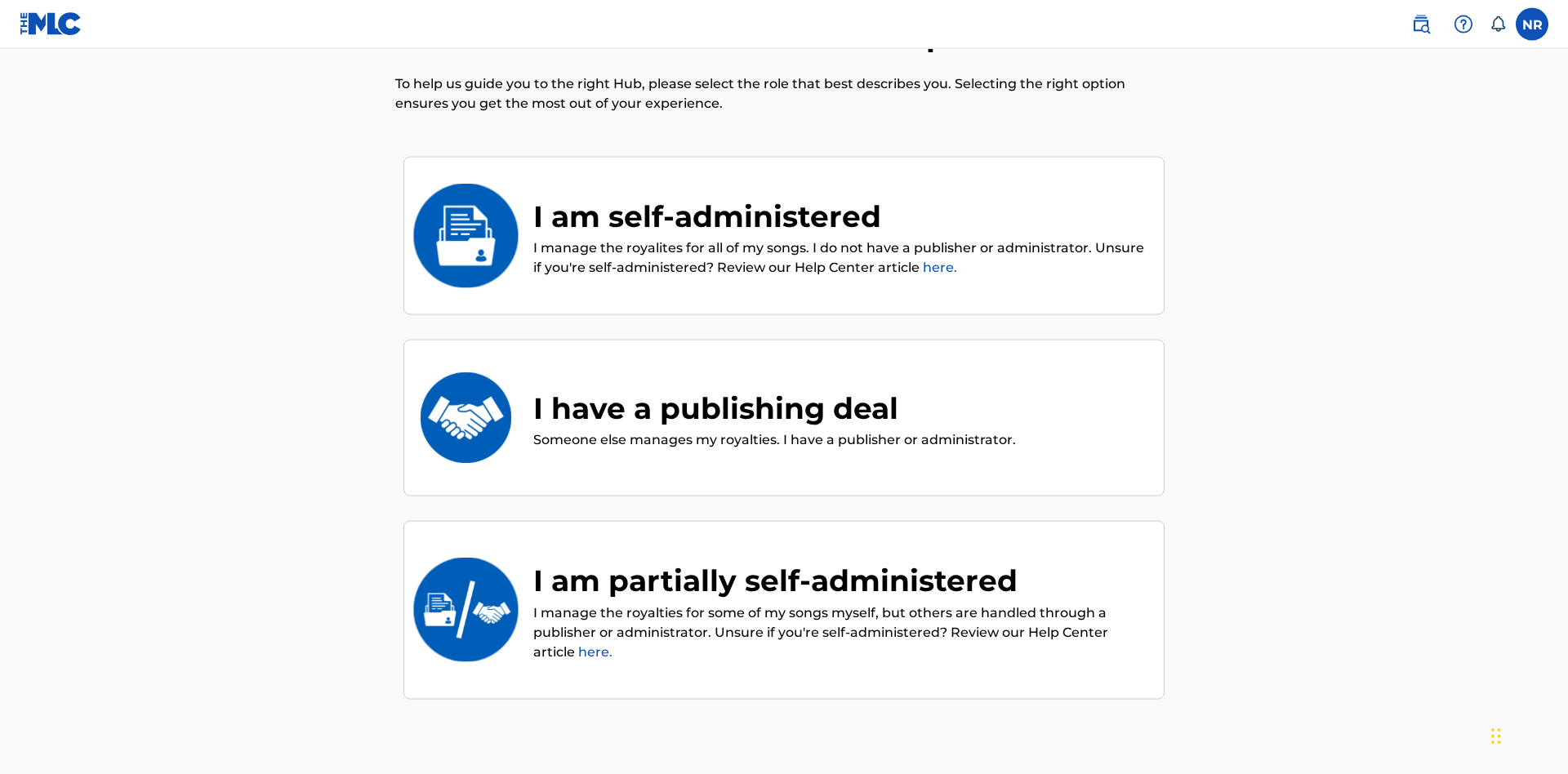
scroll to position [73, 0]
